Goal: Task Accomplishment & Management: Manage account settings

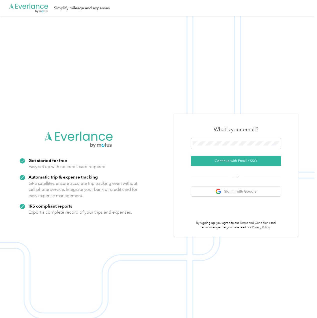
click at [243, 137] on div "What's your email?" at bounding box center [236, 130] width 90 height 18
click at [237, 147] on span at bounding box center [236, 143] width 90 height 11
click at [235, 160] on button "Continue with Email / SSO" at bounding box center [236, 161] width 90 height 11
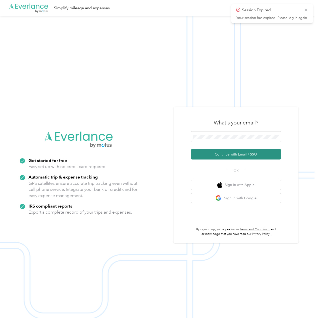
click at [232, 156] on button "Continue with Email / SSO" at bounding box center [236, 154] width 90 height 11
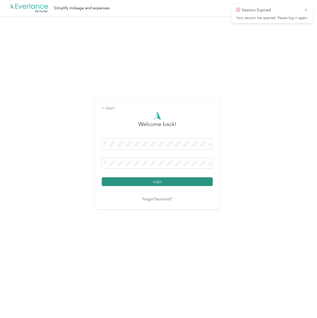
click at [171, 179] on button "Login" at bounding box center [157, 181] width 111 height 9
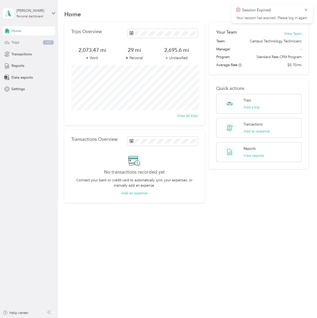
click at [16, 41] on span "Trips" at bounding box center [16, 42] width 8 height 5
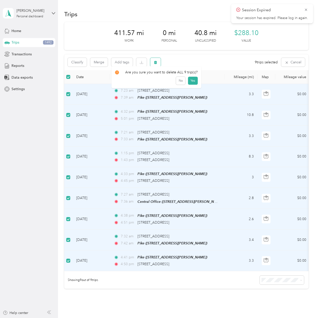
click at [157, 65] on button "button" at bounding box center [155, 62] width 11 height 9
click at [190, 85] on button "Yes" at bounding box center [193, 83] width 10 height 8
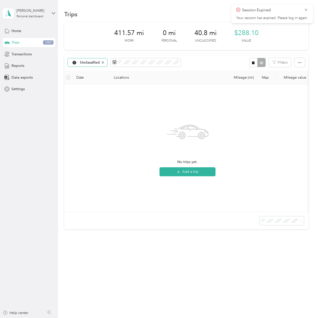
click at [84, 64] on span "Unclassified" at bounding box center [90, 63] width 20 height 4
click at [87, 88] on span "NISD" at bounding box center [93, 88] width 26 height 5
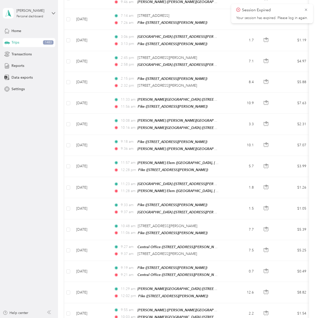
scroll to position [1297, 0]
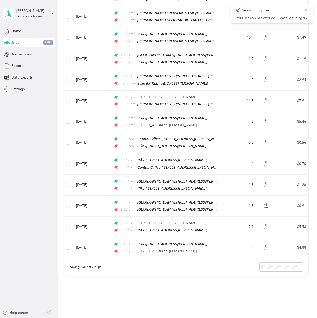
click at [307, 10] on icon at bounding box center [306, 10] width 4 height 5
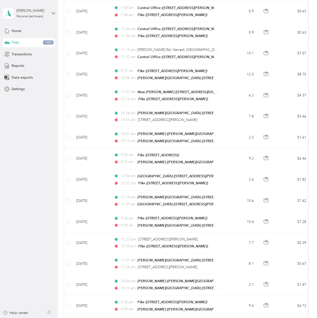
scroll to position [0, 0]
